Goal: Check status: Check status

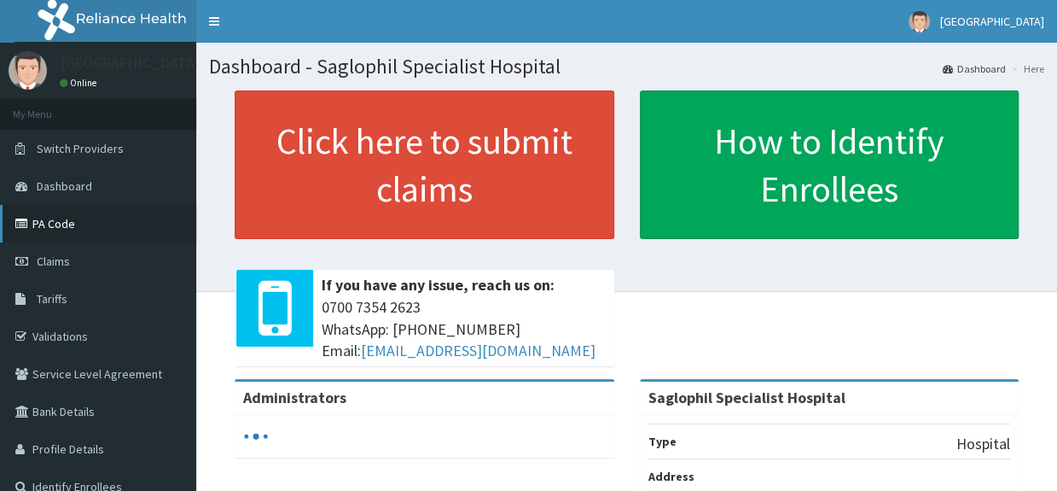
click at [72, 219] on link "PA Code" at bounding box center [98, 224] width 196 height 38
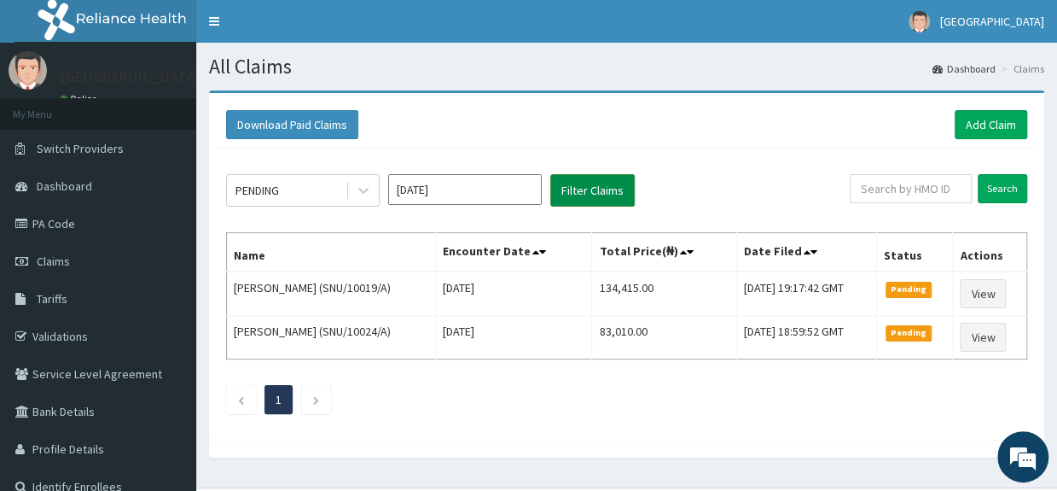
click at [576, 188] on button "Filter Claims" at bounding box center [592, 190] width 84 height 32
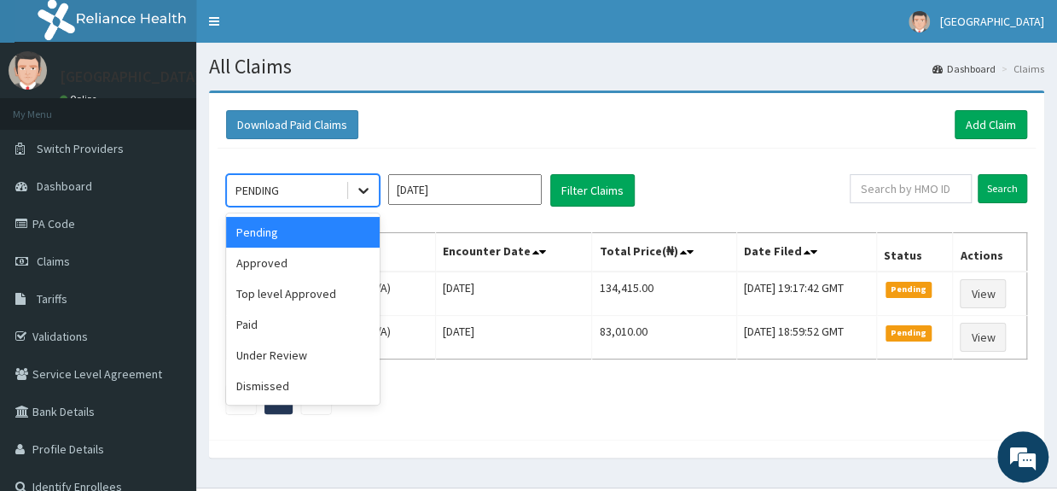
click at [364, 193] on icon at bounding box center [363, 190] width 17 height 17
click at [311, 260] on div "Approved" at bounding box center [303, 262] width 154 height 31
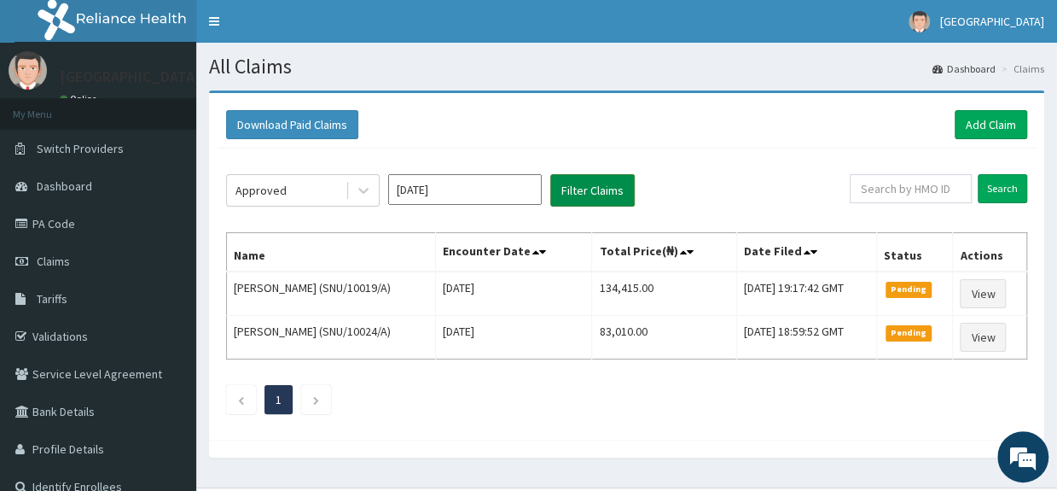
click at [607, 189] on button "Filter Claims" at bounding box center [592, 190] width 84 height 32
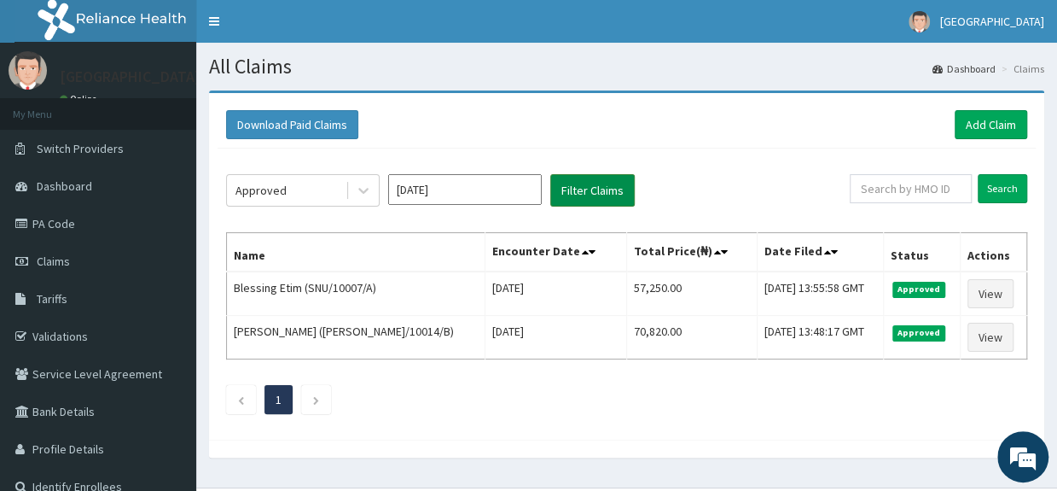
click at [601, 190] on button "Filter Claims" at bounding box center [592, 190] width 84 height 32
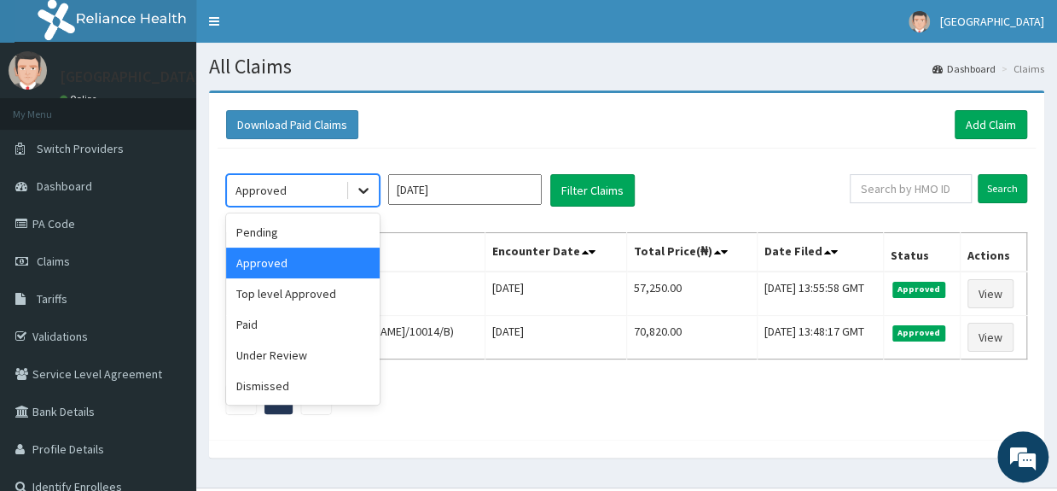
click at [365, 189] on icon at bounding box center [363, 190] width 17 height 17
click at [308, 230] on div "Pending" at bounding box center [303, 232] width 154 height 31
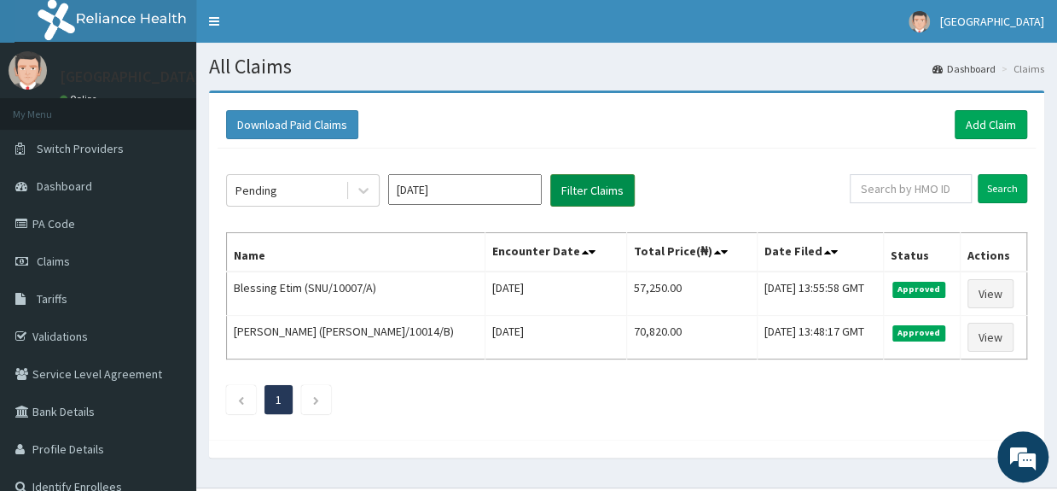
click at [582, 192] on button "Filter Claims" at bounding box center [592, 190] width 84 height 32
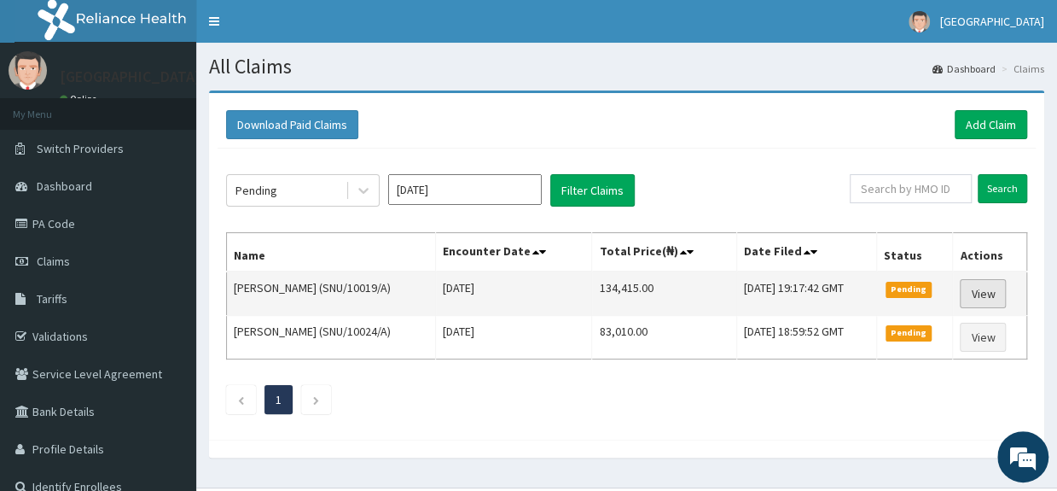
click at [981, 293] on link "View" at bounding box center [983, 293] width 46 height 29
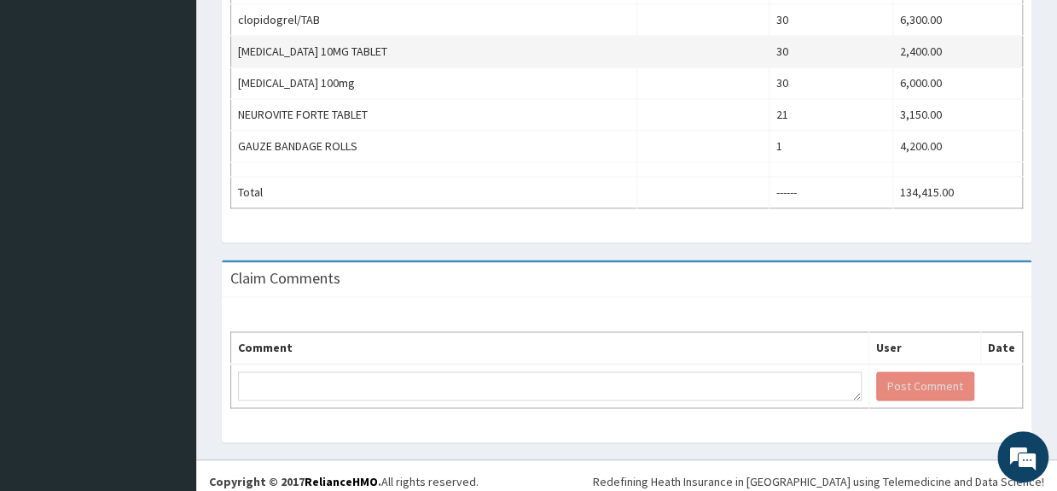
click at [306, 49] on td "[MEDICAL_DATA] 10MG TABLET" at bounding box center [434, 52] width 406 height 32
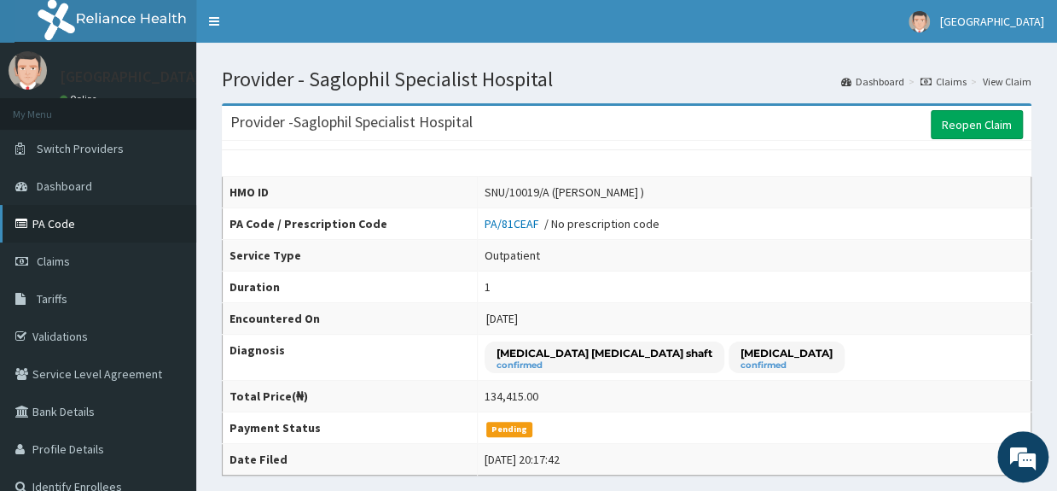
click at [70, 218] on link "PA Code" at bounding box center [98, 224] width 196 height 38
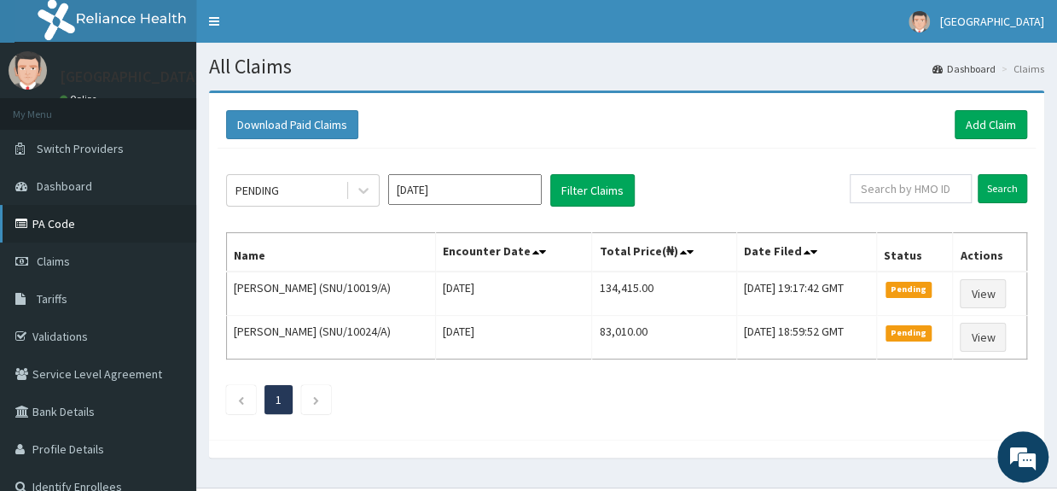
click at [58, 228] on link "PA Code" at bounding box center [98, 224] width 196 height 38
